Goal: Information Seeking & Learning: Learn about a topic

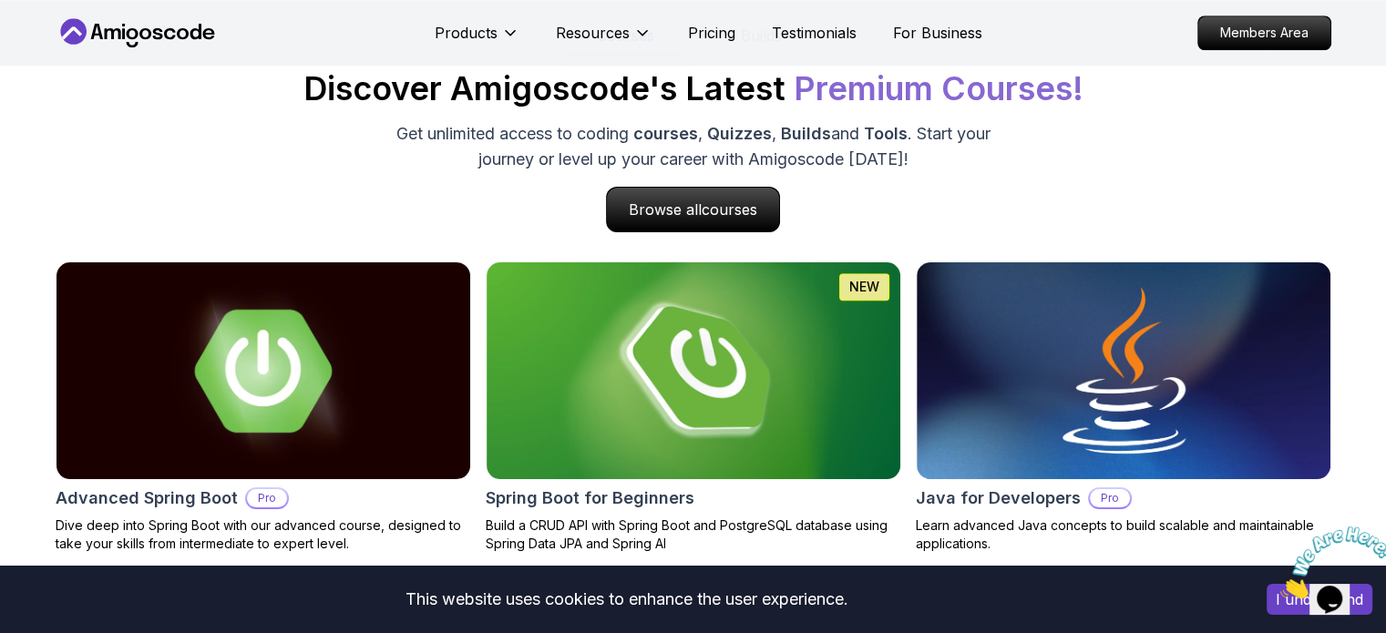
scroll to position [1770, 0]
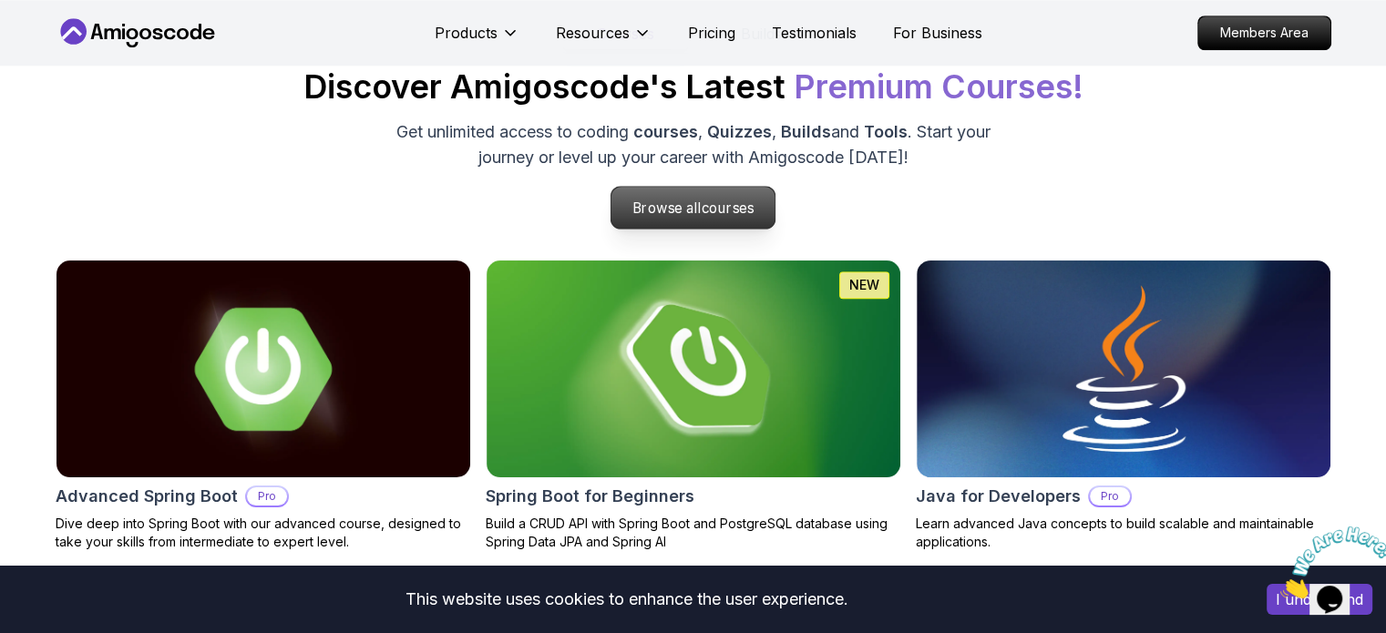
click at [671, 199] on p "Browse all courses" at bounding box center [694, 208] width 164 height 42
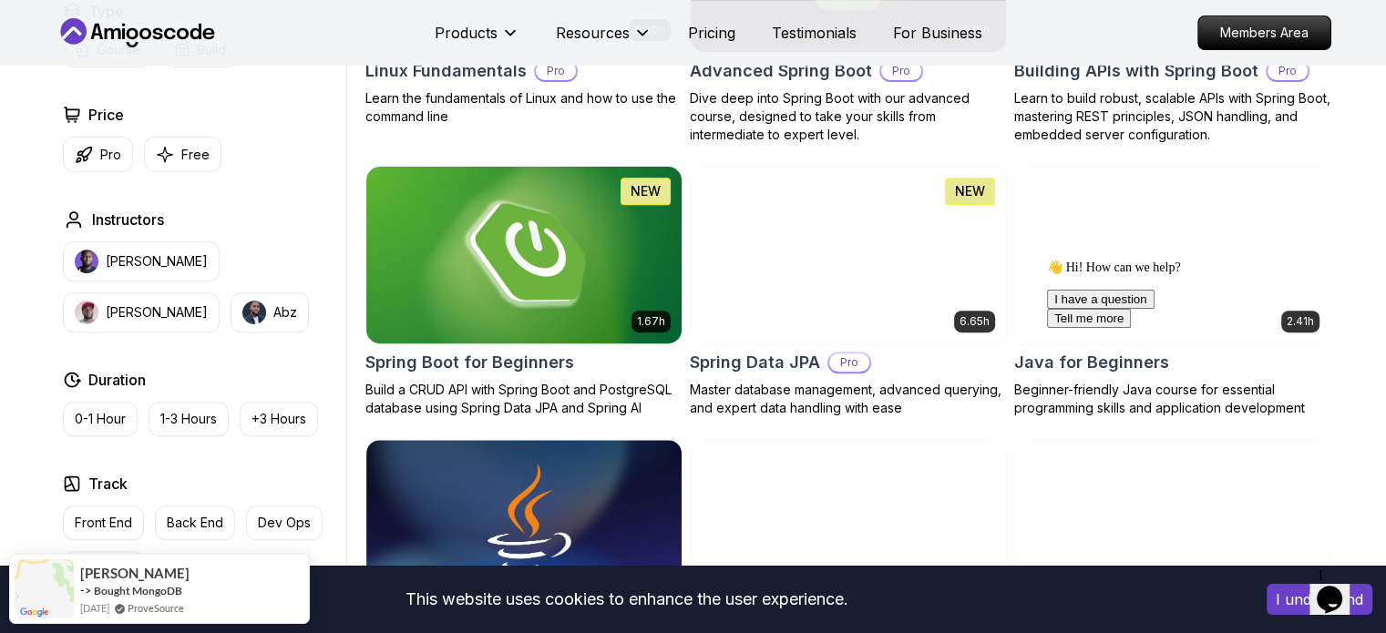
scroll to position [696, 0]
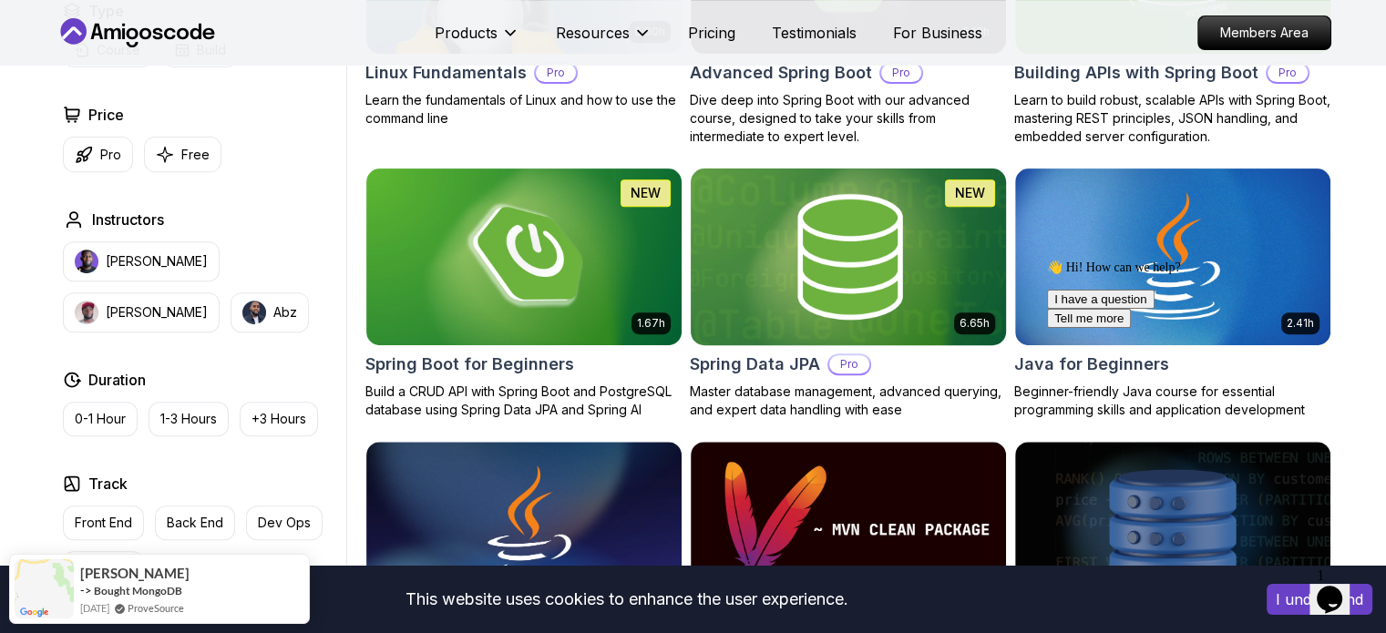
click at [846, 367] on p "Pro" at bounding box center [849, 364] width 40 height 18
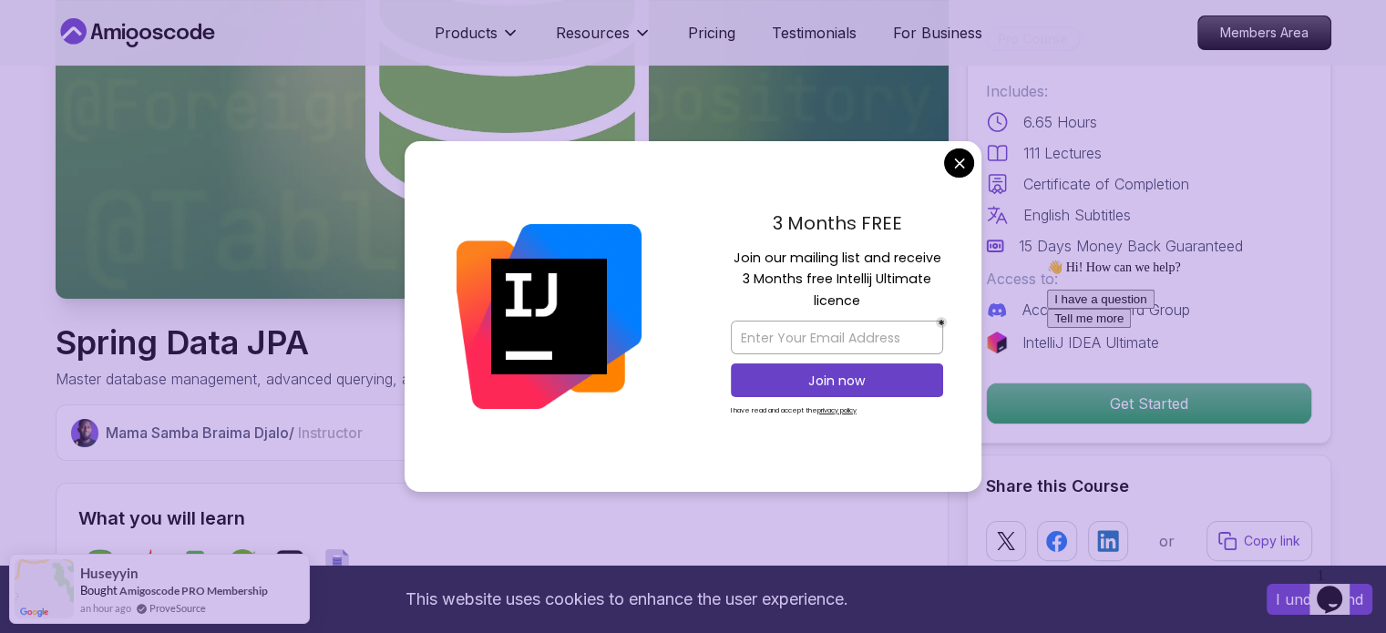
scroll to position [314, 0]
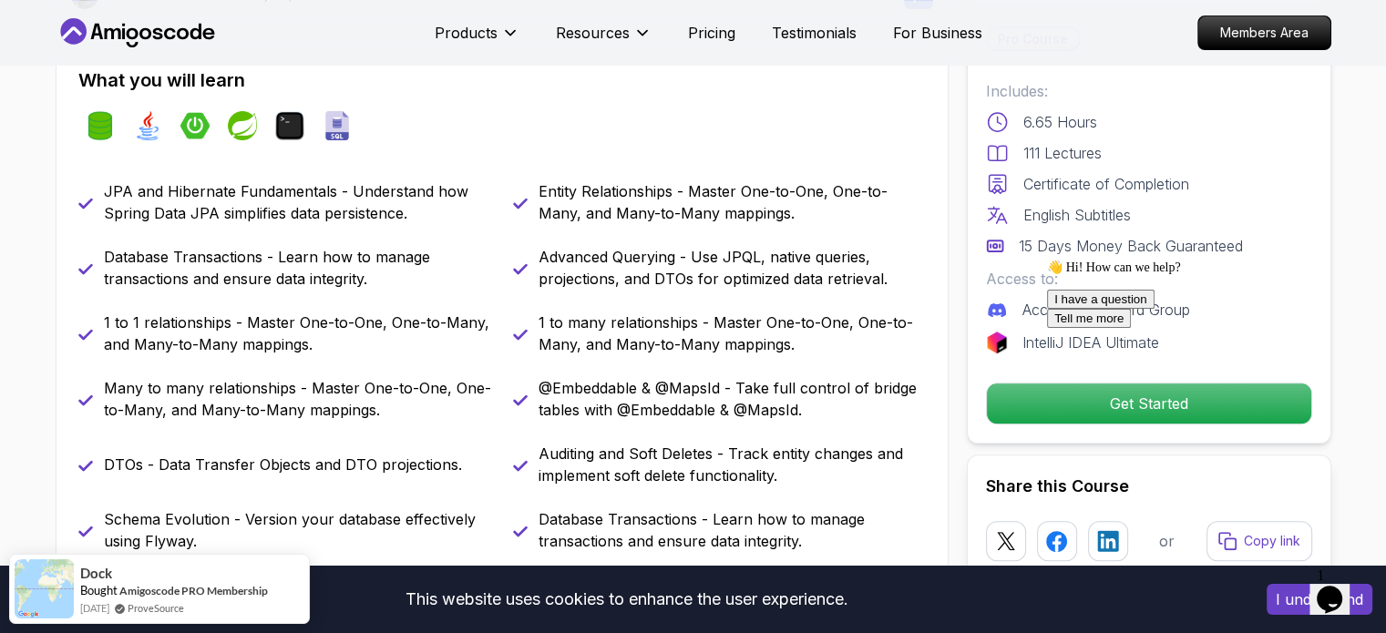
scroll to position [853, 0]
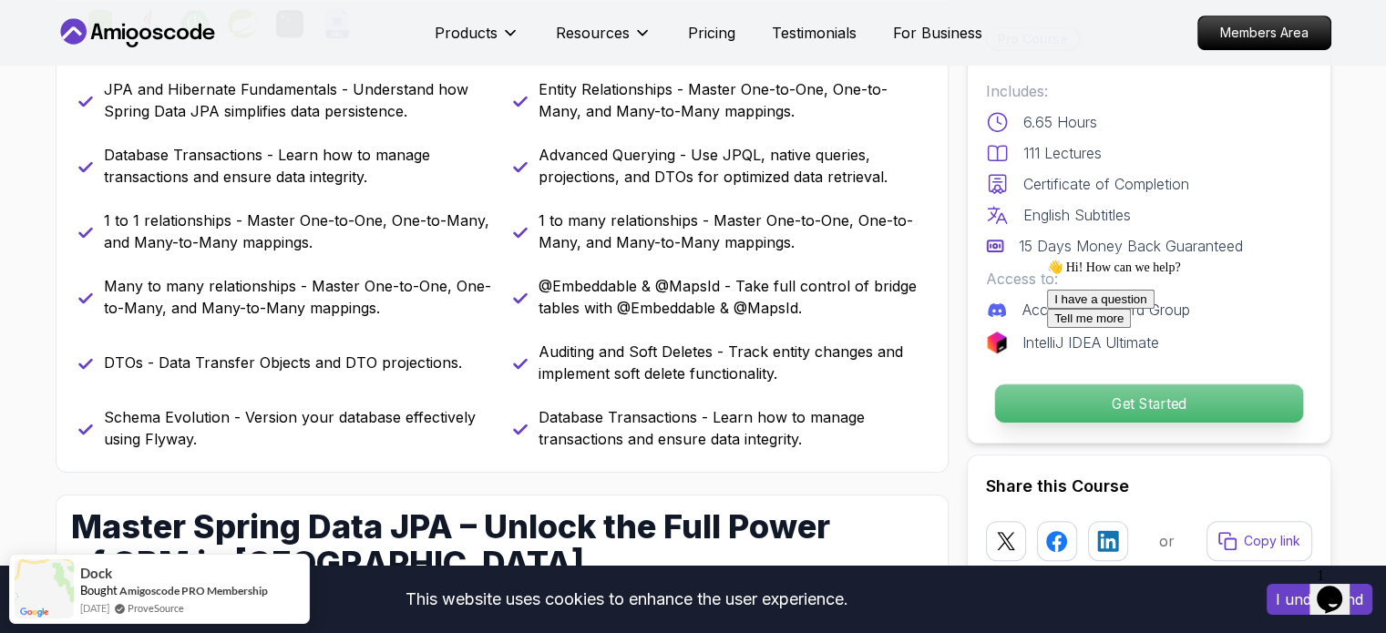
click at [1037, 407] on p "Get Started" at bounding box center [1148, 404] width 308 height 38
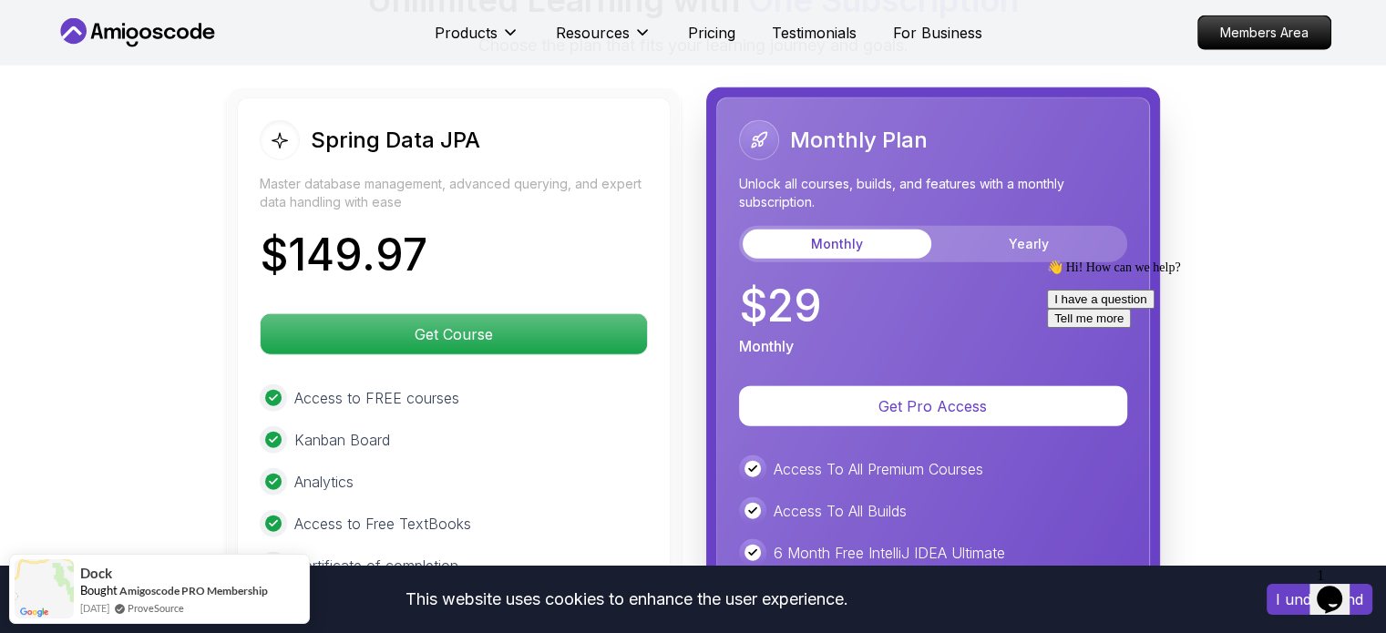
scroll to position [4546, 0]
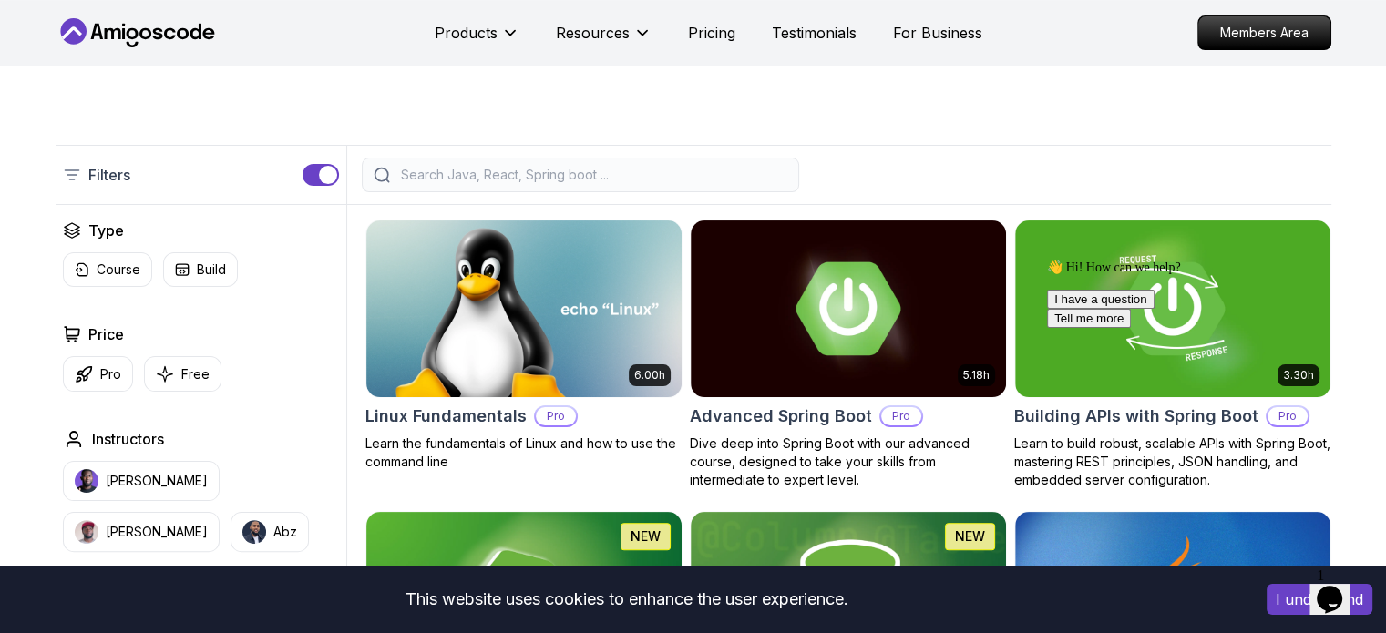
scroll to position [352, 0]
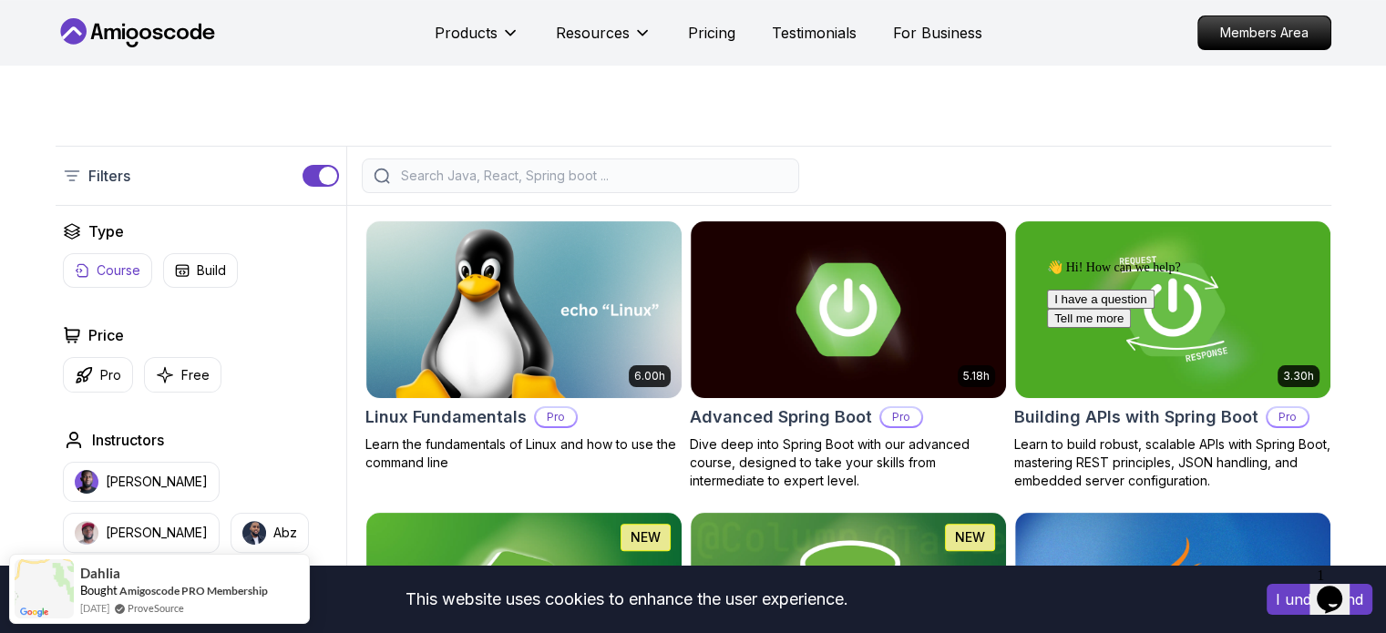
click at [125, 276] on p "Course" at bounding box center [119, 271] width 44 height 18
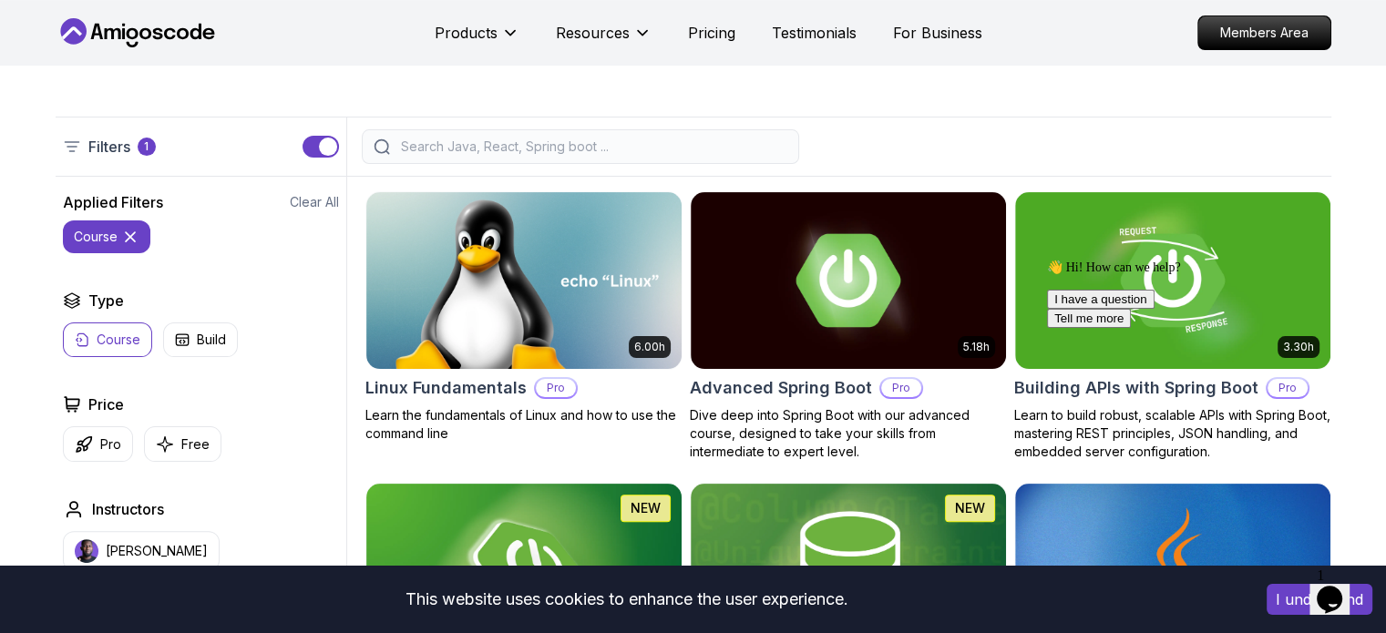
scroll to position [382, 0]
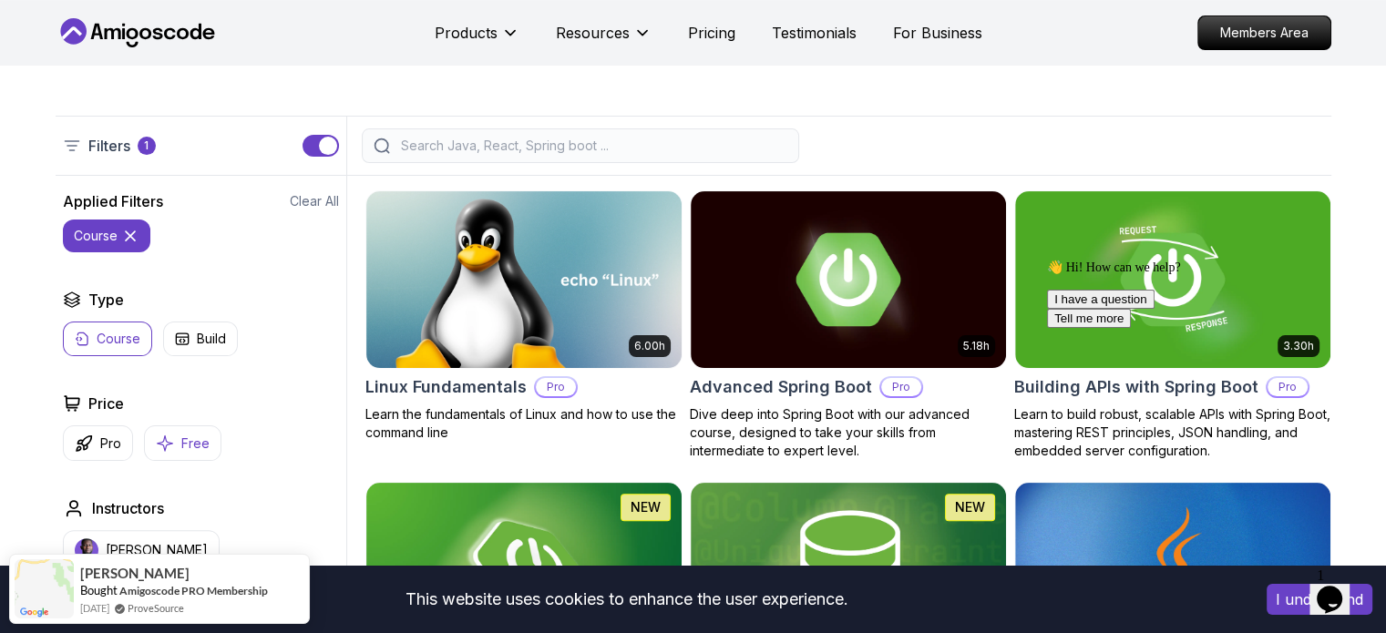
click at [190, 447] on p "Free" at bounding box center [195, 444] width 28 height 18
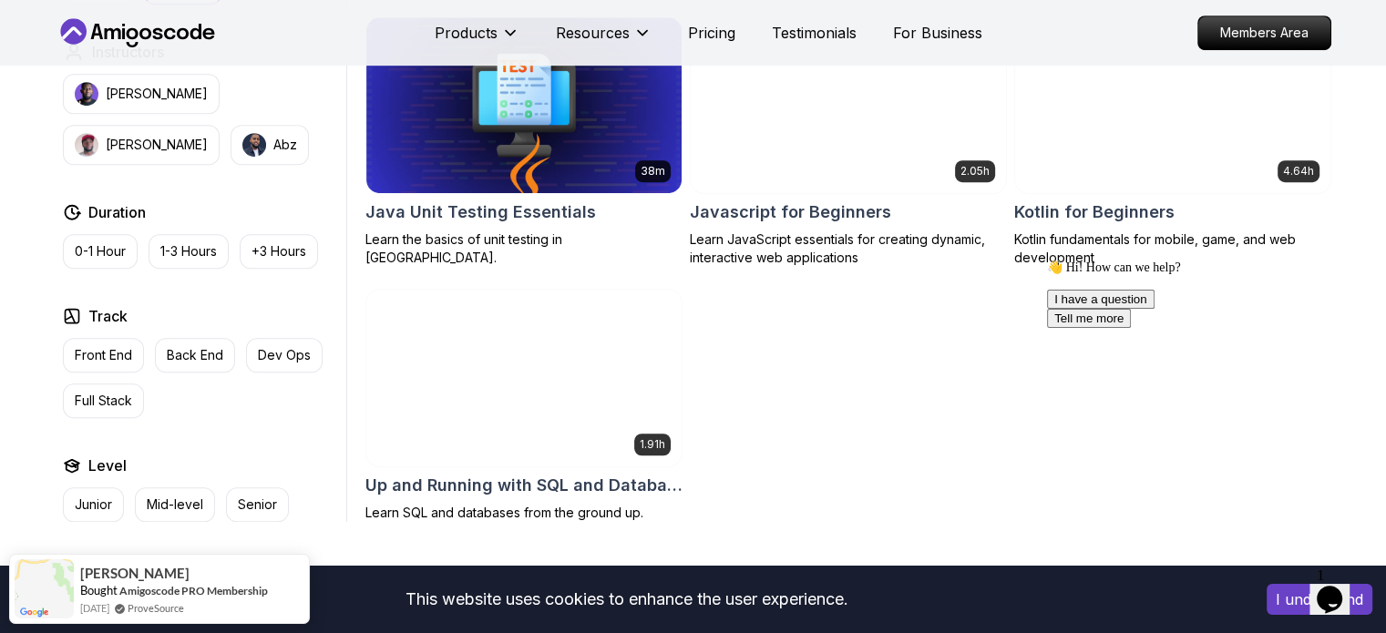
scroll to position [1154, 0]
